Goal: Task Accomplishment & Management: Complete application form

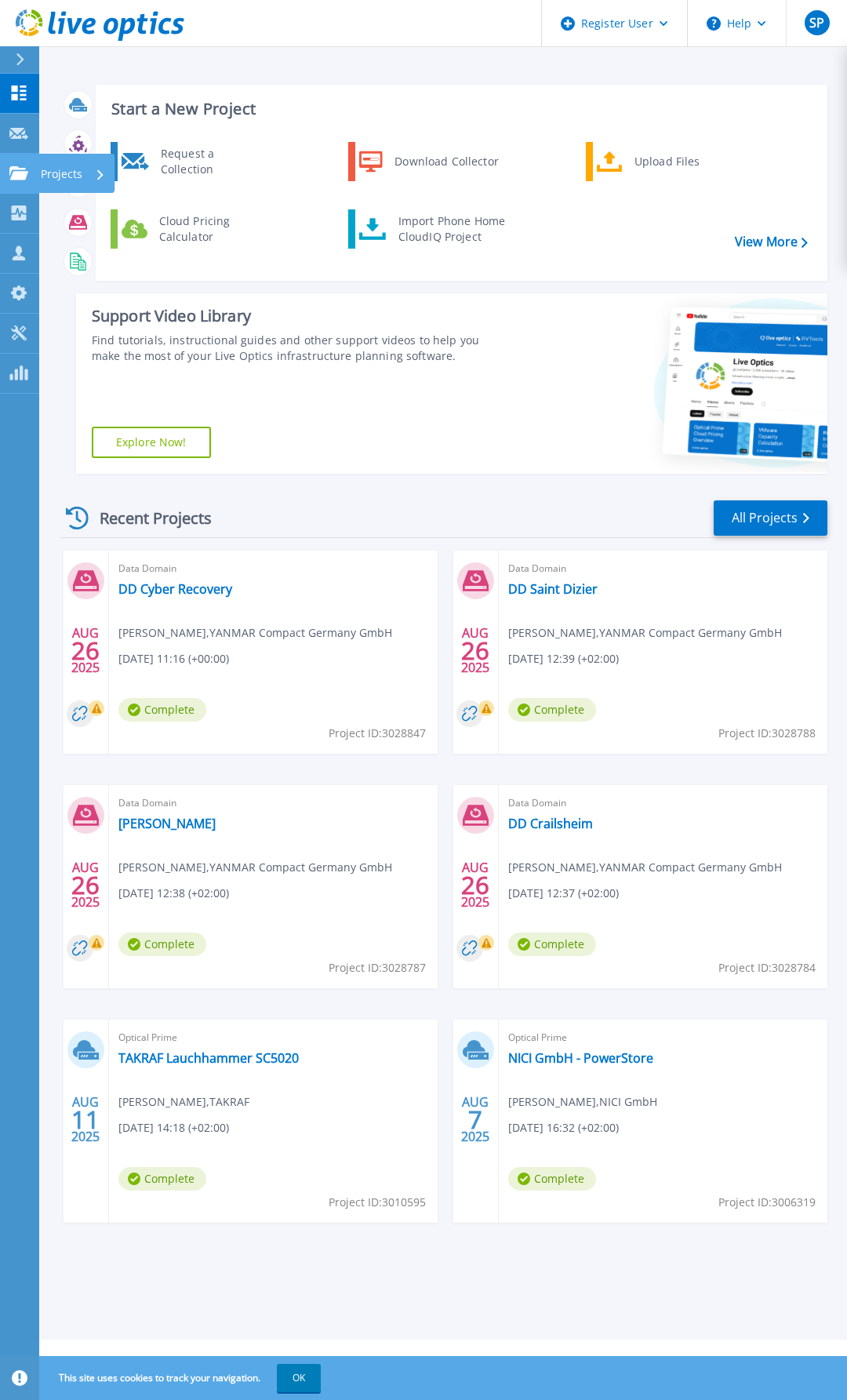
click at [12, 170] on icon at bounding box center [18, 173] width 19 height 13
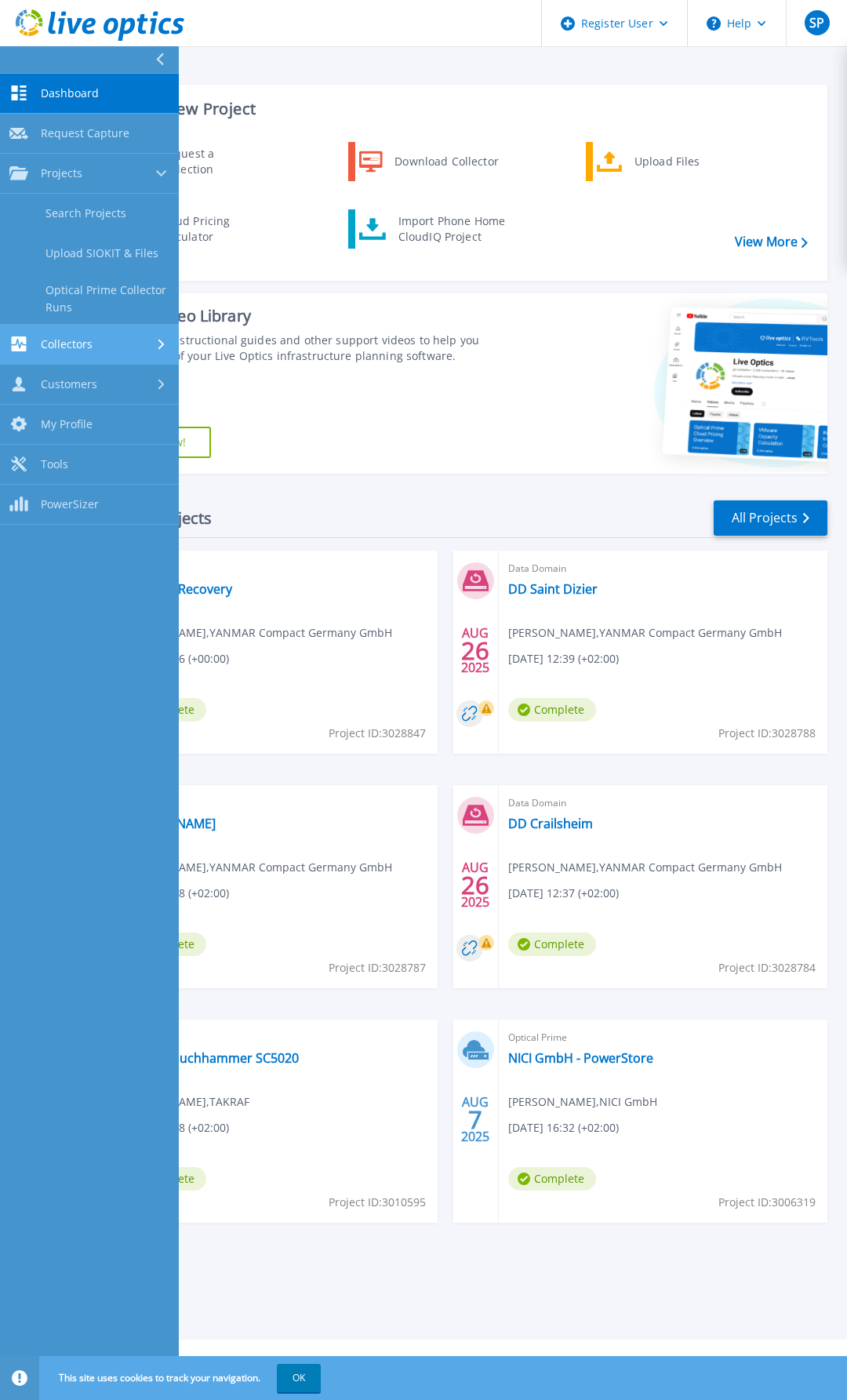
click at [106, 344] on div "Collectors" at bounding box center [89, 344] width 160 height 15
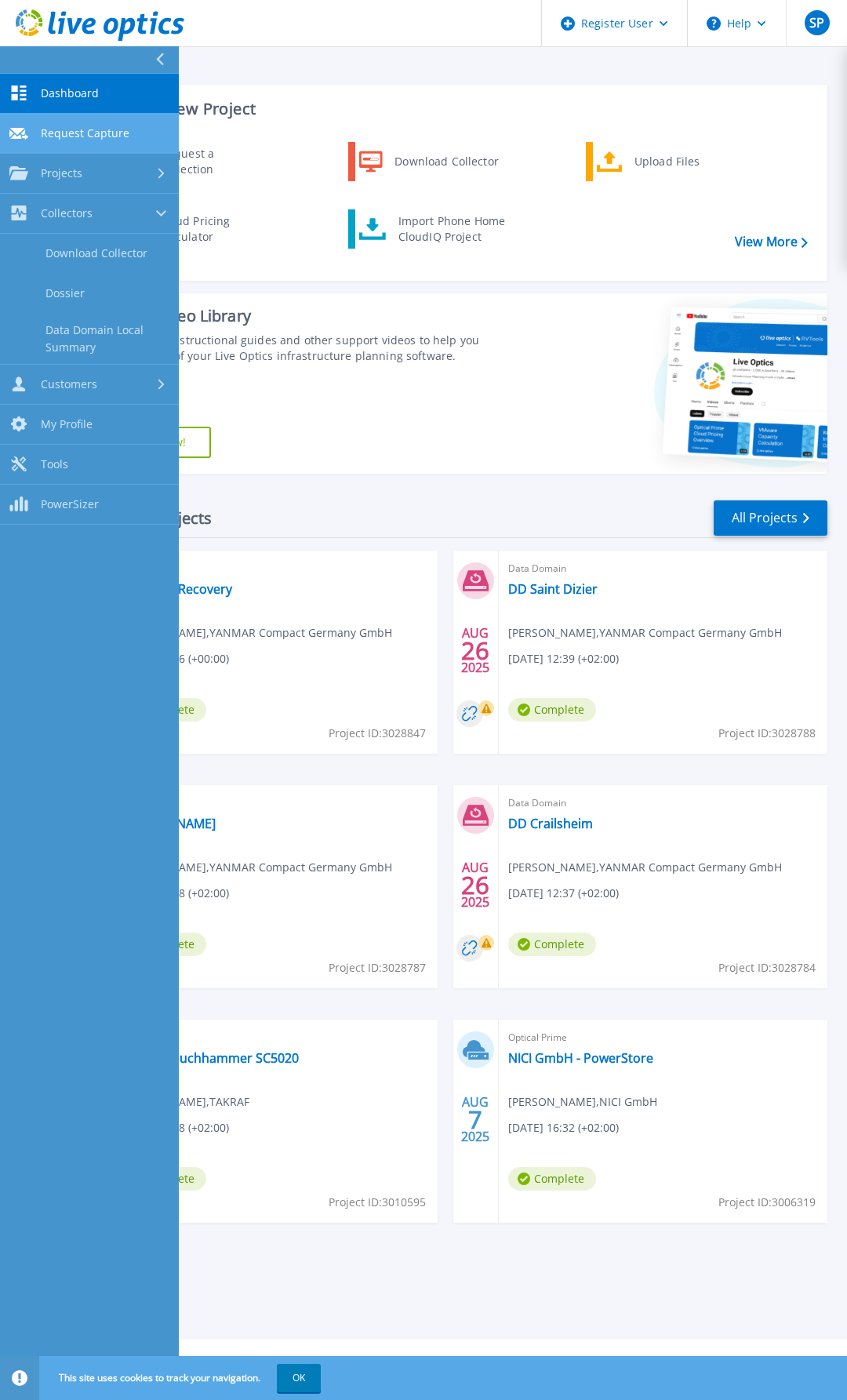
click at [105, 121] on link "Request Capture Request Capture" at bounding box center [89, 134] width 179 height 40
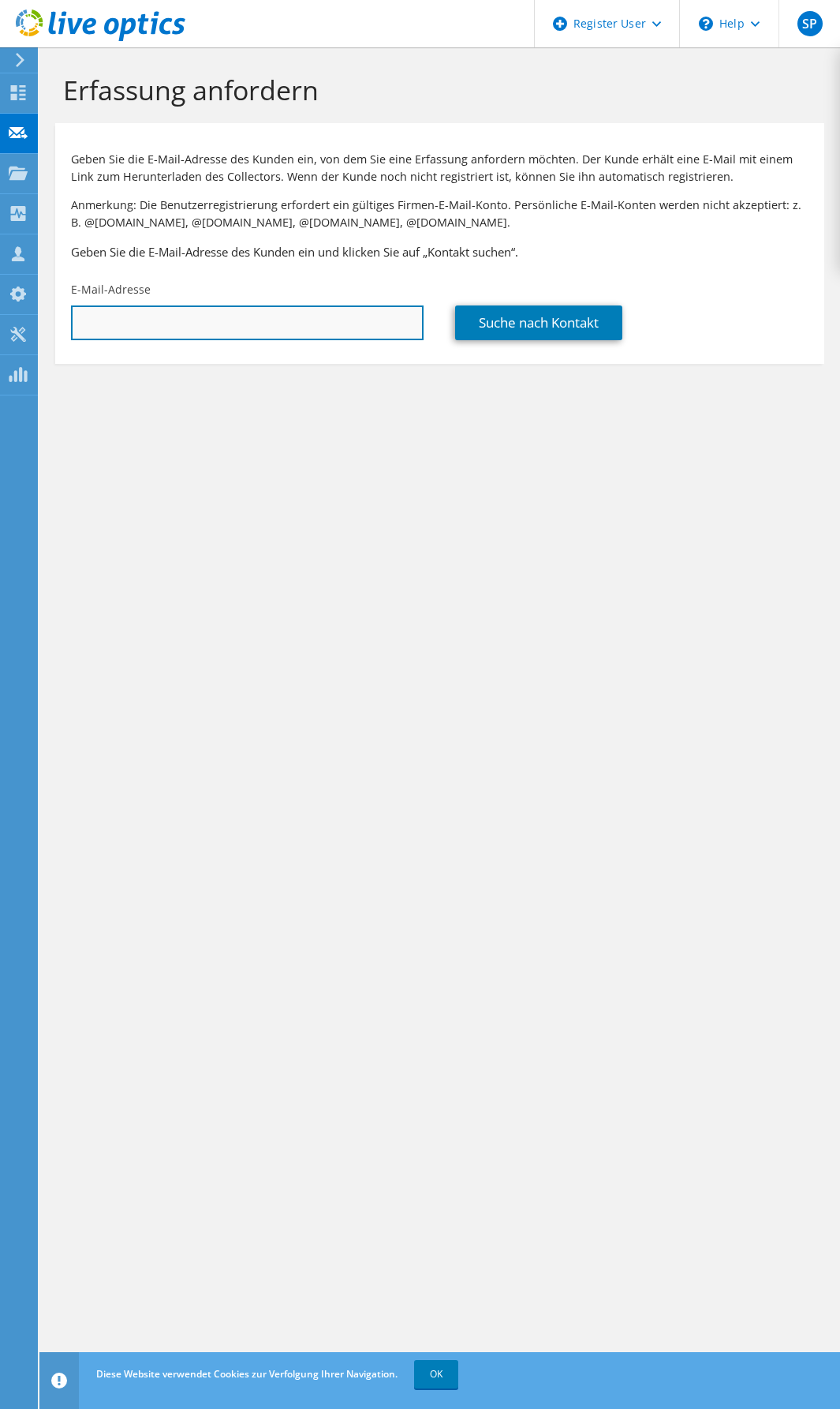
click at [238, 324] on input "text" at bounding box center [247, 323] width 353 height 35
paste input "[PERSON_NAME] ([PERSON_NAME]) <[PERSON_NAME][EMAIL_ADDRESS][DOMAIN_NAME]>"
type input "[PERSON_NAME][EMAIL_ADDRESS][DOMAIN_NAME]"
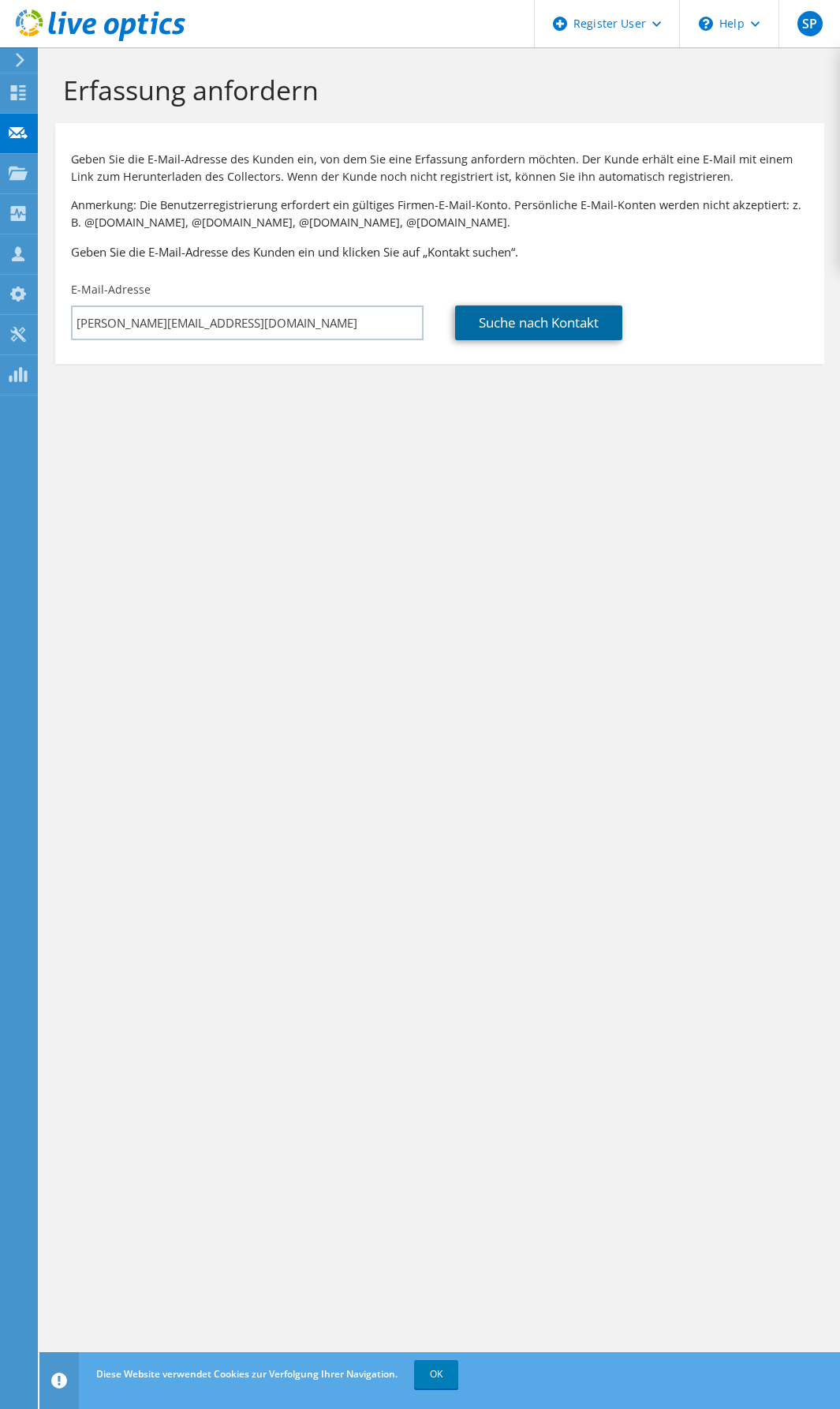
click at [601, 317] on link "Suche nach Kontakt" at bounding box center [539, 323] width 167 height 35
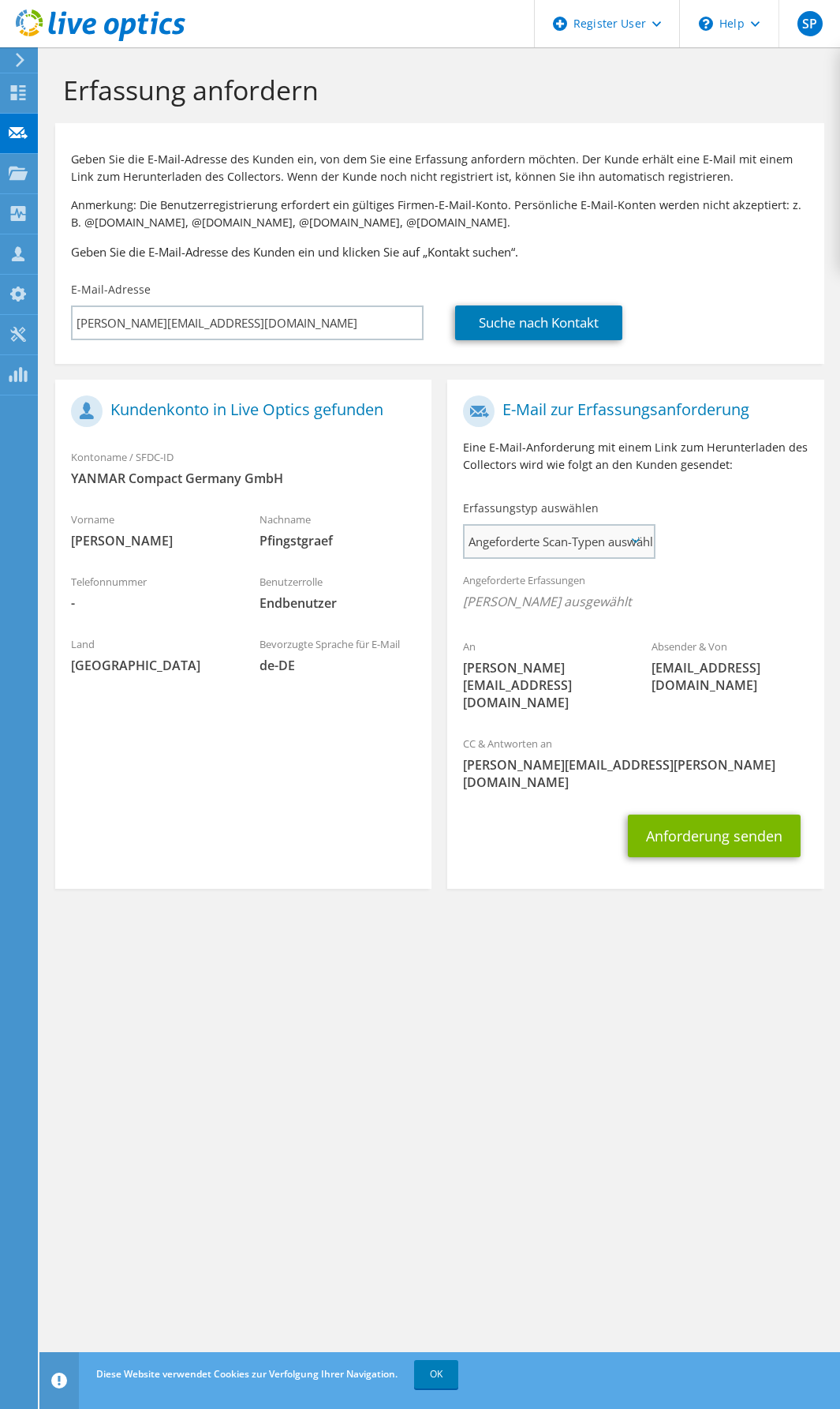
click at [612, 541] on span "Angeforderte Scan-Typen auswählen" at bounding box center [559, 542] width 189 height 32
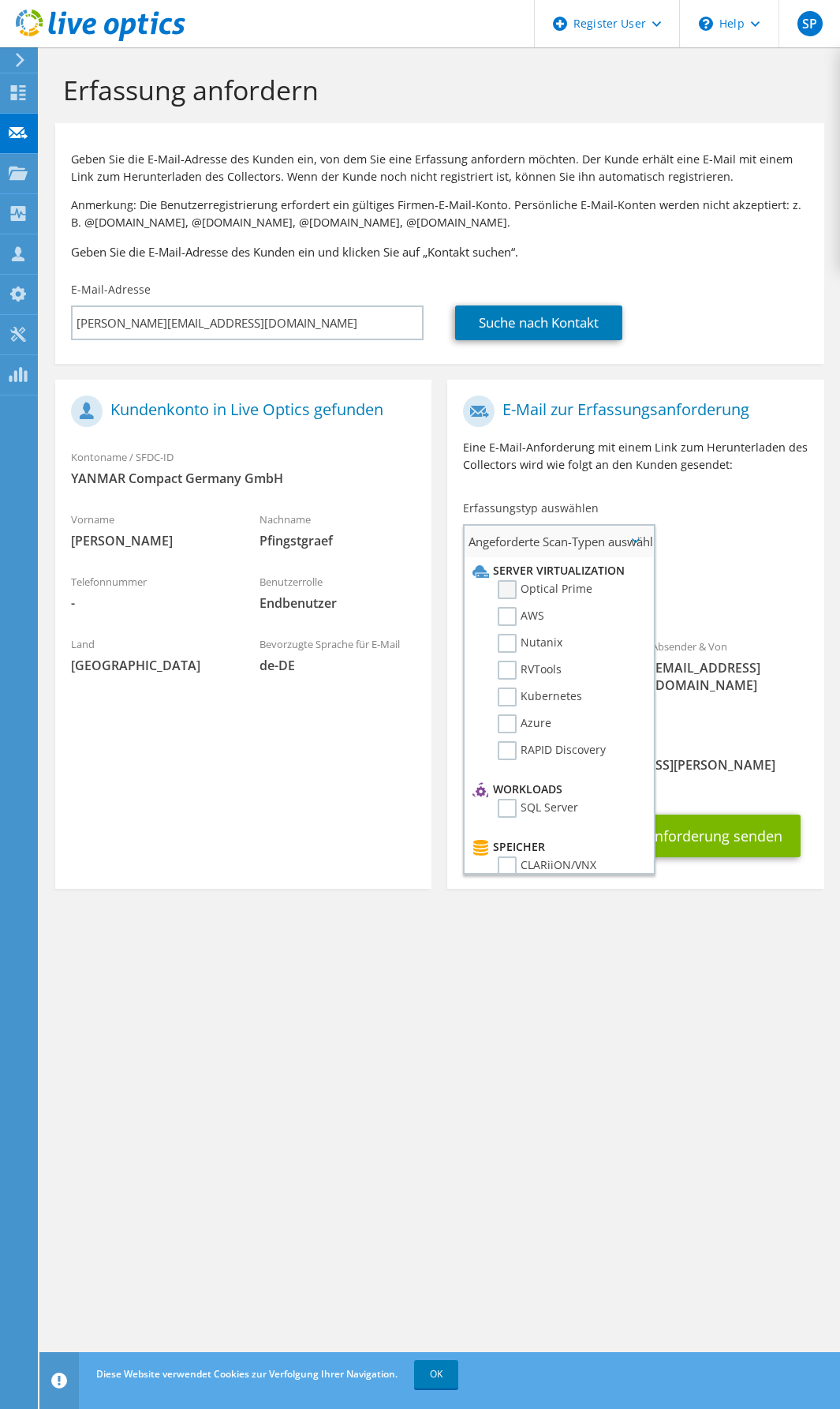
click at [510, 599] on label "Optical Prime" at bounding box center [545, 590] width 94 height 19
click at [0, 0] on input "Optical Prime" at bounding box center [0, 0] width 0 height 0
drag, startPoint x: 246, startPoint y: 949, endPoint x: 527, endPoint y: 870, distance: 291.9
click at [246, 950] on div "Erfassung anfordern Geben Sie die E-Mail-Adresse des Kunden ein, von dem Sie ei…" at bounding box center [440, 728] width 801 height 1361
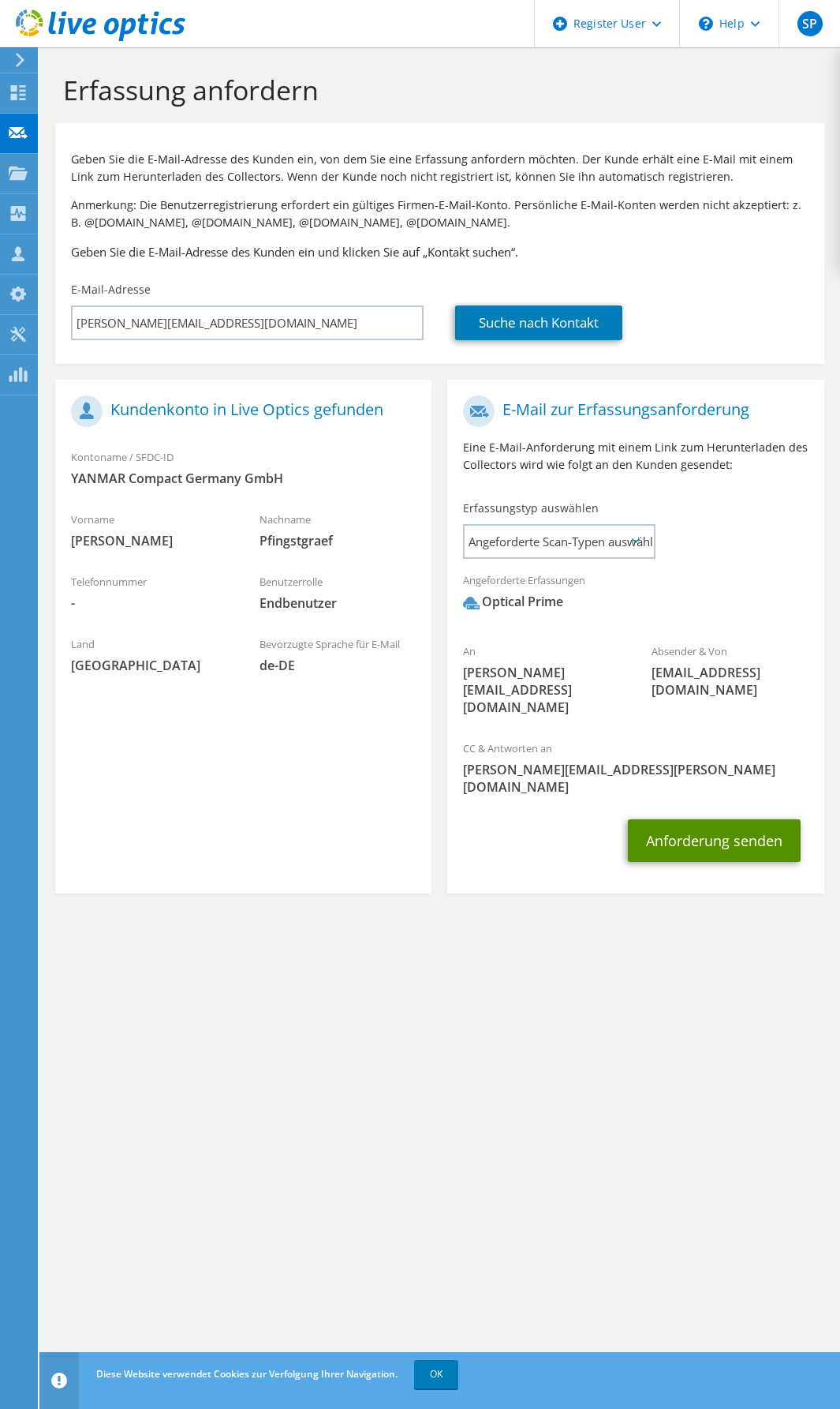
drag, startPoint x: 739, startPoint y: 804, endPoint x: 717, endPoint y: 814, distance: 24.2
click at [735, 819] on button "Anforderung senden" at bounding box center [714, 840] width 173 height 43
